Goal: Use online tool/utility: Use online tool/utility

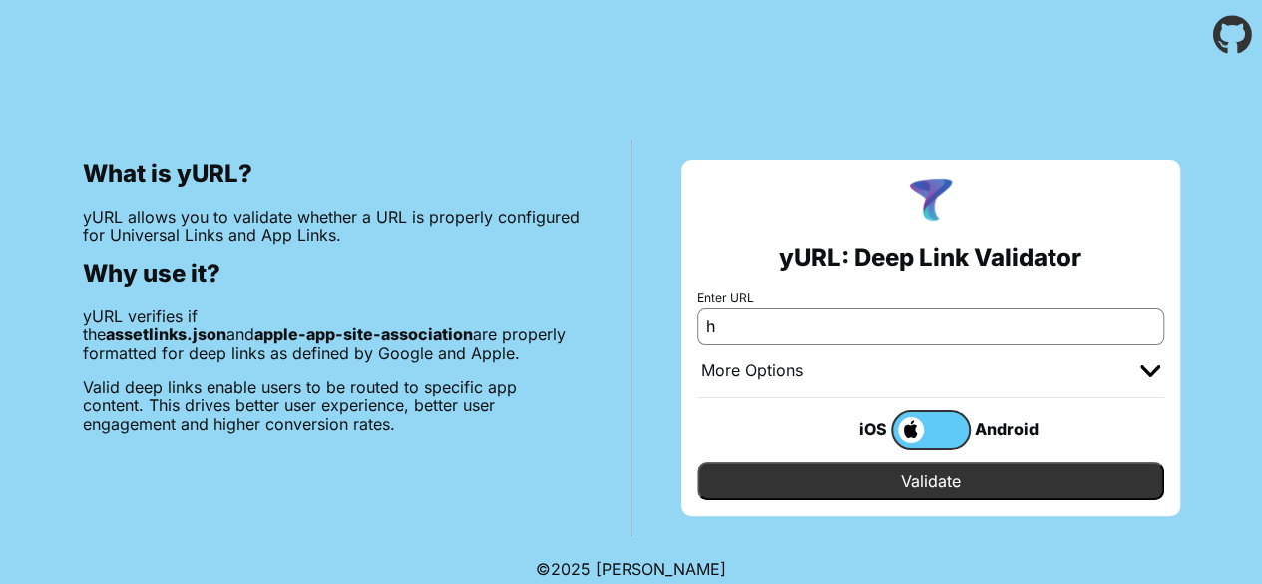
click at [862, 329] on input "h" at bounding box center [930, 326] width 467 height 36
type input "[URL][DOMAIN_NAME]"
click at [944, 488] on input "Validate" at bounding box center [930, 481] width 467 height 38
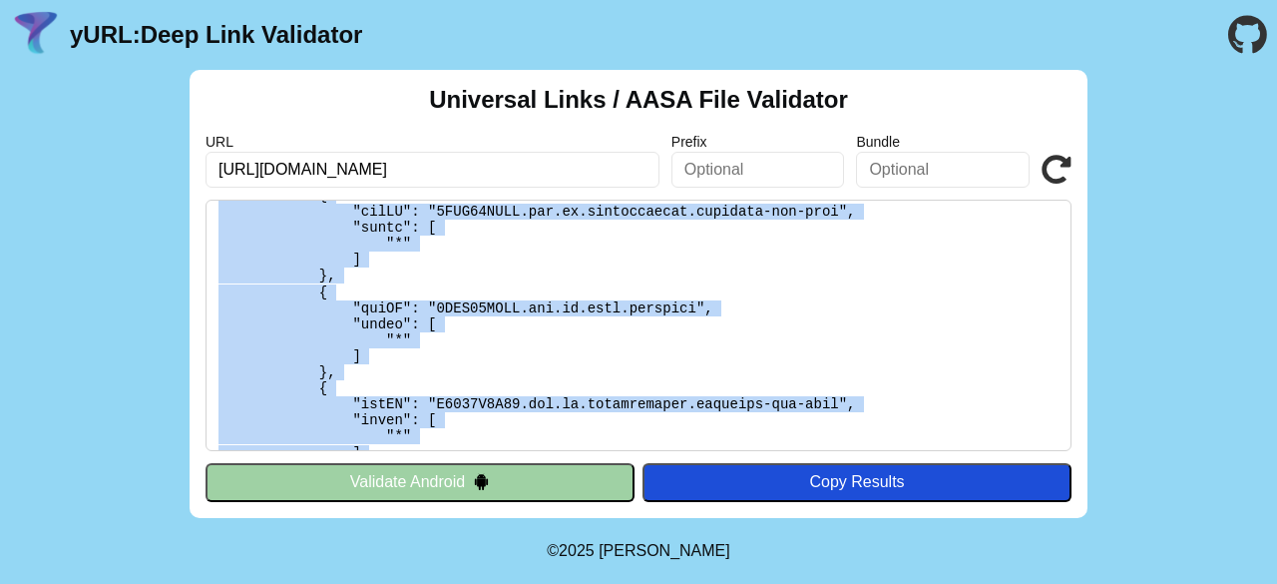
drag, startPoint x: 212, startPoint y: 216, endPoint x: 281, endPoint y: 484, distance: 276.3
click at [281, 484] on div "Universal Links / AASA File Validator URL https://qa.wellness.ayco.com Prefix B…" at bounding box center [639, 294] width 898 height 448
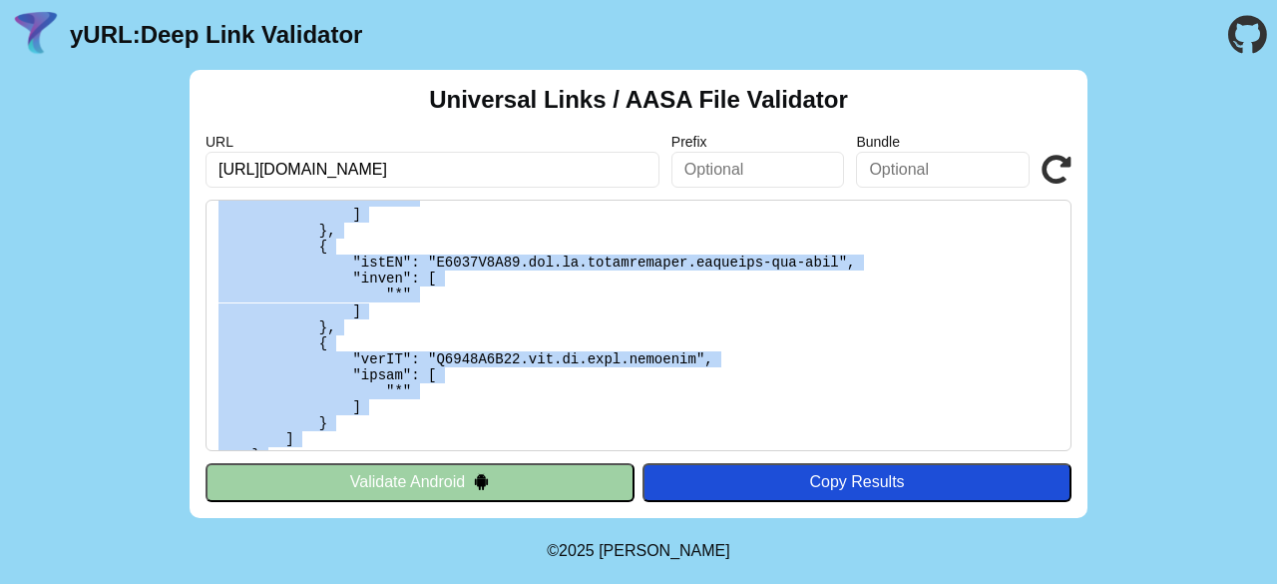
click at [281, 484] on button "Validate Android" at bounding box center [420, 482] width 429 height 38
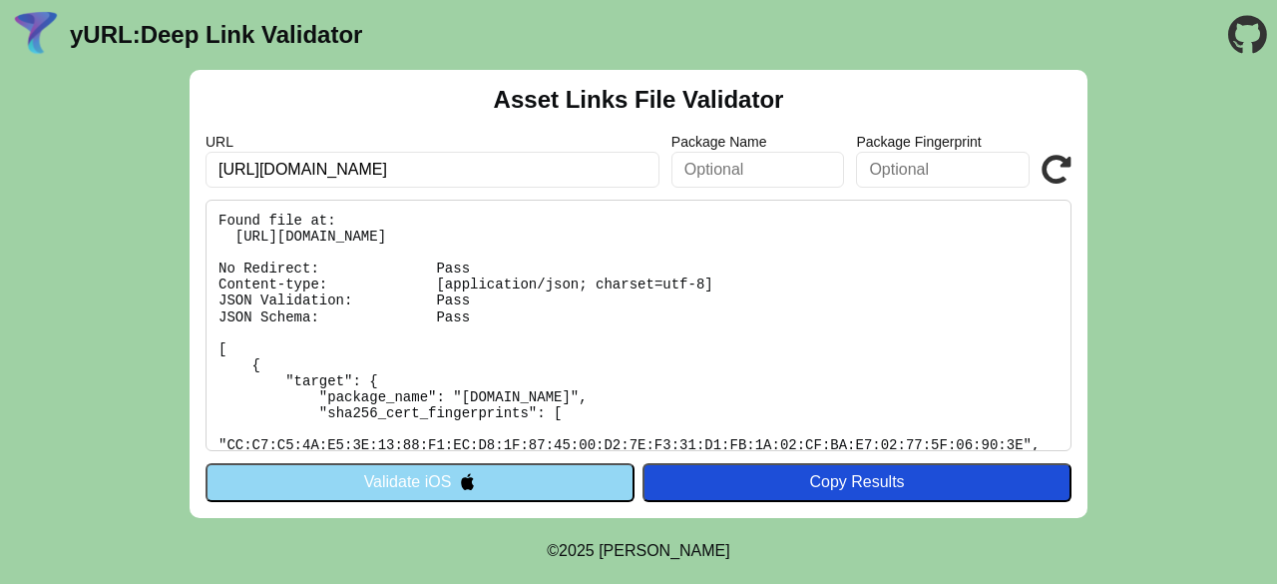
click at [303, 494] on button "Validate iOS" at bounding box center [420, 482] width 429 height 38
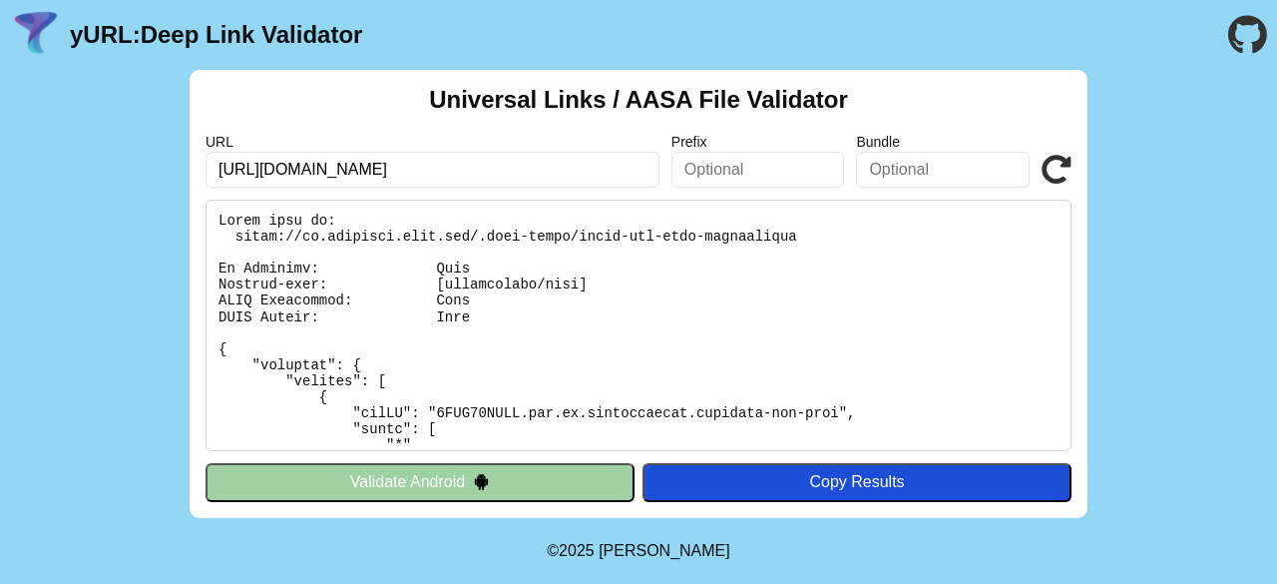
click at [342, 292] on pre at bounding box center [639, 325] width 866 height 251
click at [893, 477] on div "Copy Results" at bounding box center [856, 482] width 409 height 18
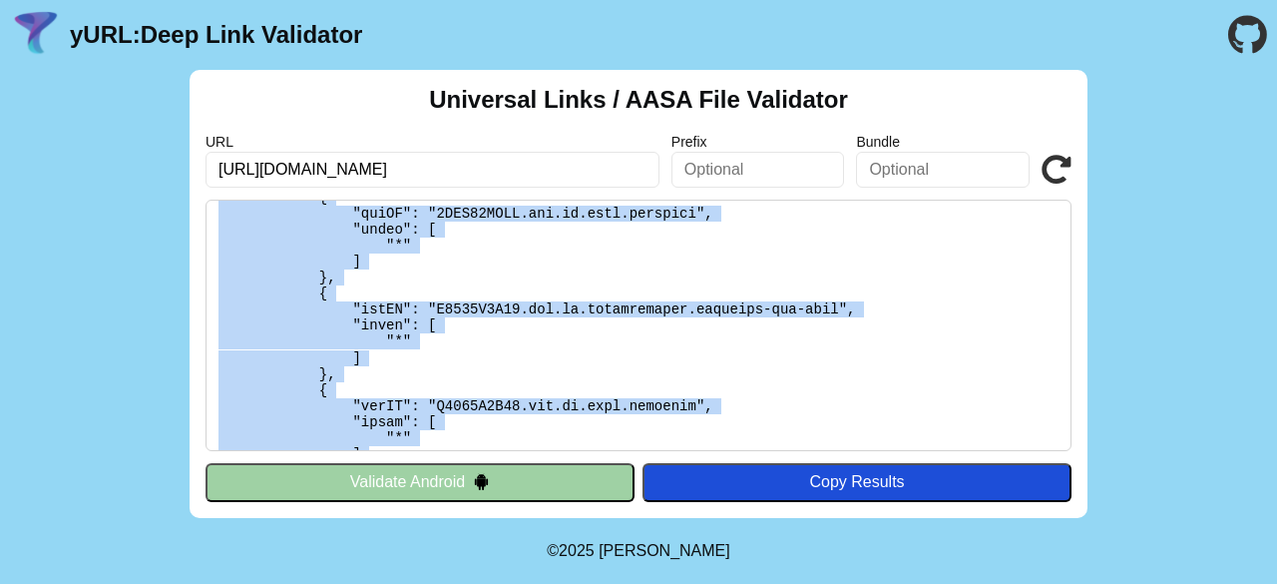
scroll to position [864, 0]
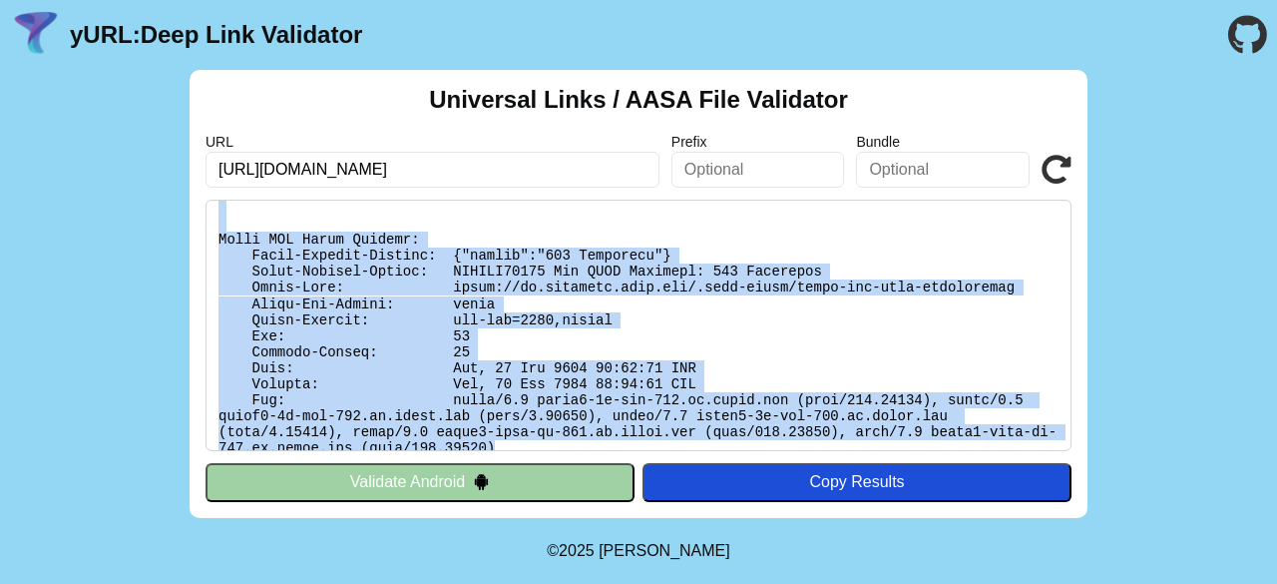
drag, startPoint x: 217, startPoint y: 216, endPoint x: 1058, endPoint y: 434, distance: 867.7
click at [1058, 434] on pre at bounding box center [639, 325] width 866 height 251
copy pre "Found file at: https://qa.wellness.ayco.com/.well-known/apple-app-site-associat…"
